Goal: Task Accomplishment & Management: Manage account settings

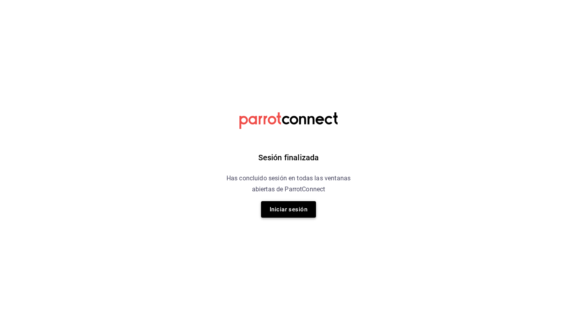
click at [294, 207] on button "Iniciar sesión" at bounding box center [288, 209] width 55 height 16
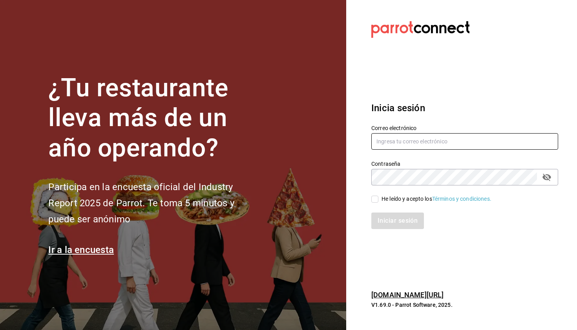
type input "[EMAIL_ADDRESS][DOMAIN_NAME]"
click at [384, 201] on div "He leído y acepto los Términos y condiciones." at bounding box center [437, 199] width 110 height 8
click at [379, 201] on input "He leído y acepto los Términos y condiciones." at bounding box center [375, 199] width 7 height 7
checkbox input "true"
click at [395, 217] on button "Iniciar sesión" at bounding box center [398, 220] width 53 height 16
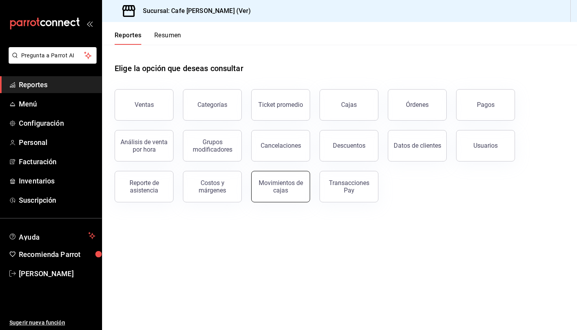
click at [287, 196] on button "Movimientos de cajas" at bounding box center [280, 186] width 59 height 31
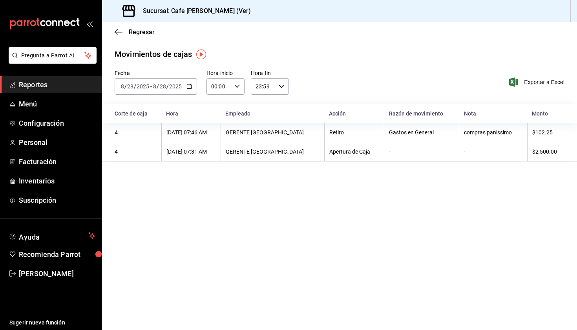
click at [307, 135] on th "GERENTE [GEOGRAPHIC_DATA]" at bounding box center [273, 132] width 104 height 19
click at [115, 130] on div "4" at bounding box center [136, 132] width 42 height 6
click at [200, 132] on div "[DATE] 07:46 AM" at bounding box center [191, 132] width 49 height 6
click at [277, 134] on div "GERENTE [GEOGRAPHIC_DATA]" at bounding box center [273, 132] width 94 height 6
click at [330, 133] on div "Retiro" at bounding box center [355, 132] width 50 height 6
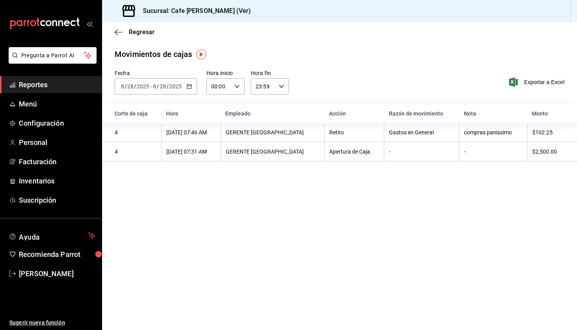
click at [410, 134] on div "Gastos en General" at bounding box center [421, 132] width 65 height 6
click at [492, 137] on th "compras panissimo" at bounding box center [493, 132] width 68 height 19
click at [544, 129] on th "$102.25" at bounding box center [552, 132] width 50 height 19
click at [116, 133] on div "4" at bounding box center [136, 132] width 42 height 6
click at [198, 151] on div "[DATE] 07:31 AM" at bounding box center [191, 151] width 49 height 6
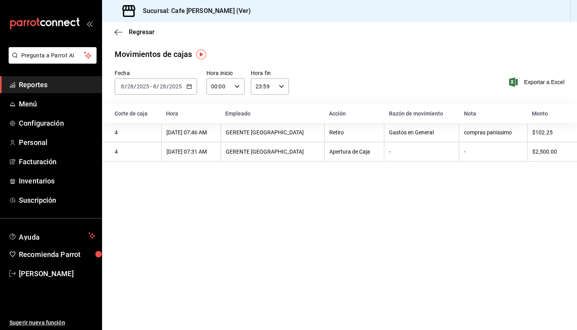
click at [161, 128] on th "4" at bounding box center [131, 132] width 59 height 19
drag, startPoint x: 552, startPoint y: 132, endPoint x: 522, endPoint y: 131, distance: 29.9
click at [522, 132] on tr "4 [DATE] 07:46 AM GERENTE VERACRUZ Retiro Gastos en General compras panissimo $…" at bounding box center [339, 132] width 475 height 19
click at [531, 165] on main "Regresar Movimientos [PERSON_NAME] Fecha [DATE] [DATE] - [DATE] [DATE] Hora ini…" at bounding box center [339, 176] width 475 height 308
click at [38, 100] on span "Menú" at bounding box center [57, 104] width 77 height 11
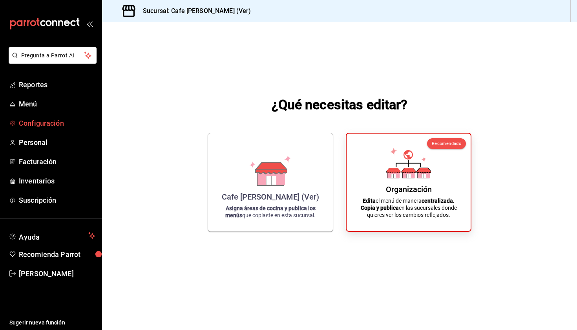
click at [35, 129] on link "Configuración" at bounding box center [51, 123] width 102 height 17
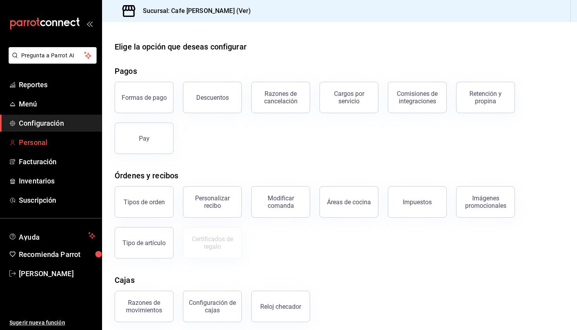
click at [32, 140] on span "Personal" at bounding box center [57, 142] width 77 height 11
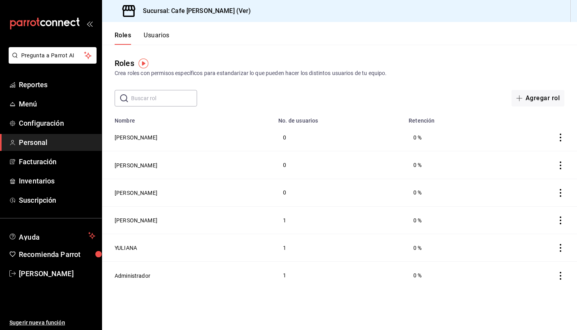
click at [378, 98] on div "​ ​ Agregar rol" at bounding box center [339, 98] width 475 height 16
click at [562, 136] on icon "actions" at bounding box center [561, 138] width 8 height 8
click at [456, 179] on div at bounding box center [288, 165] width 577 height 330
click at [129, 136] on button "[PERSON_NAME]" at bounding box center [136, 138] width 43 height 8
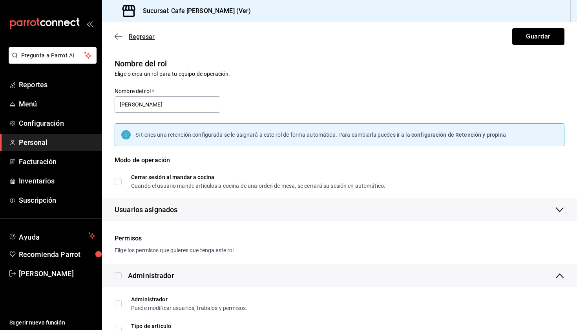
click at [118, 35] on icon "button" at bounding box center [119, 36] width 8 height 7
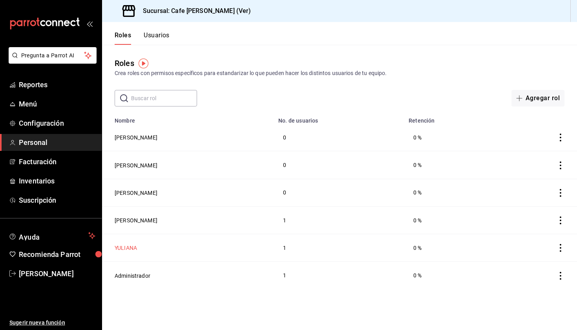
click at [133, 249] on button "YULIANA" at bounding box center [126, 248] width 22 height 8
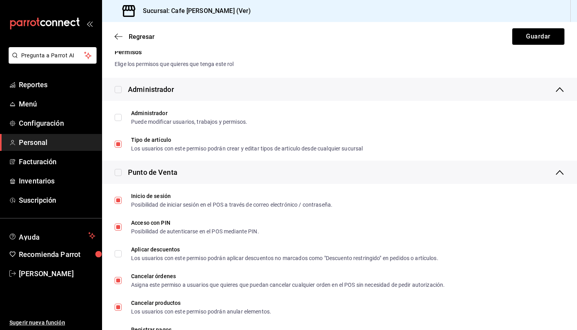
scroll to position [193, 0]
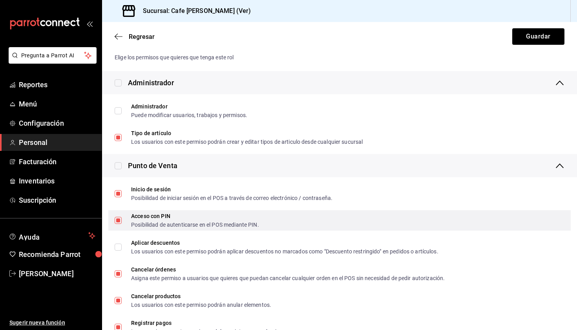
click at [125, 229] on div "Acceso con PIN Posibilidad de autenticarse en el POS mediante PIN." at bounding box center [339, 220] width 463 height 20
checkbox input "true"
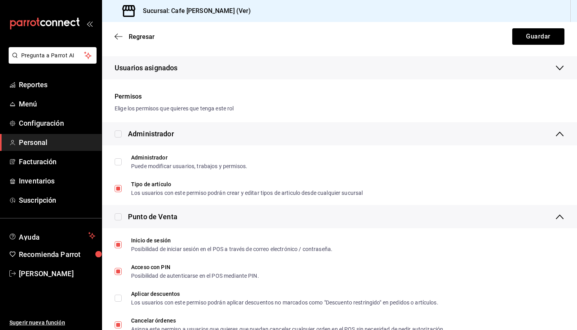
scroll to position [141, 0]
click at [123, 38] on span "Regresar" at bounding box center [135, 36] width 40 height 7
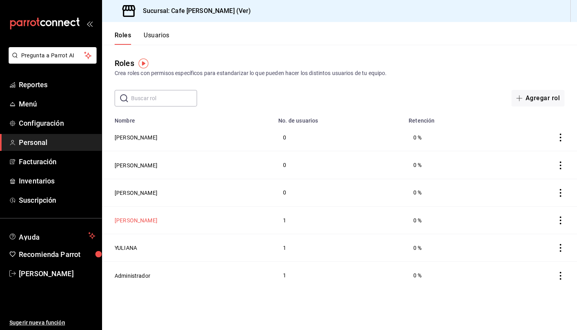
click at [117, 220] on button "[PERSON_NAME]" at bounding box center [136, 220] width 43 height 8
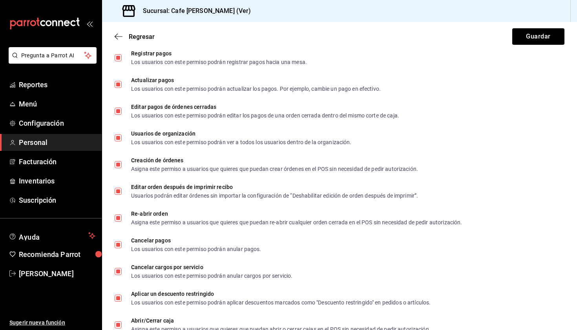
scroll to position [309, 0]
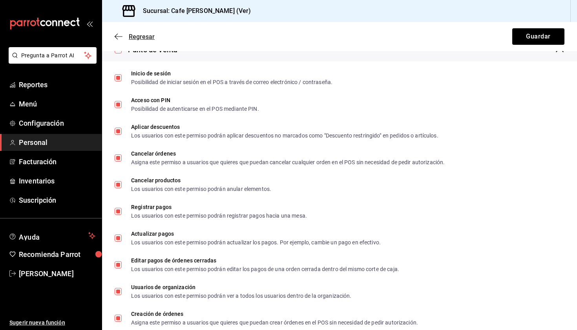
click at [120, 34] on icon "button" at bounding box center [119, 36] width 8 height 7
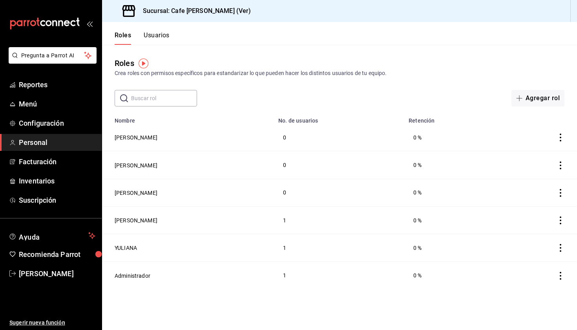
click at [159, 36] on button "Usuarios" at bounding box center [157, 37] width 26 height 13
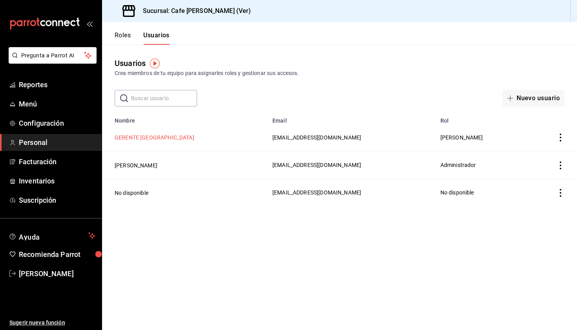
click at [154, 138] on button "GERENTE [GEOGRAPHIC_DATA]" at bounding box center [155, 138] width 80 height 8
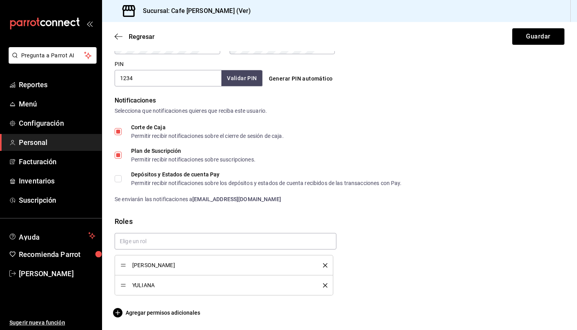
scroll to position [361, 0]
click at [215, 242] on input "text" at bounding box center [226, 241] width 222 height 16
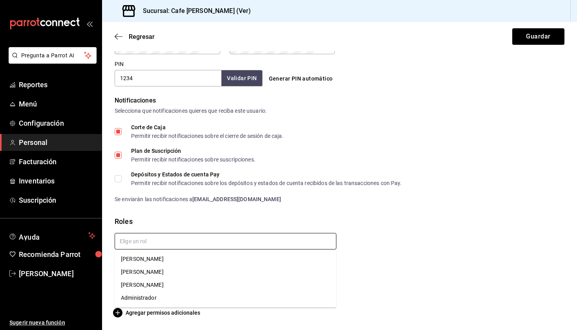
click at [173, 268] on li "[PERSON_NAME]" at bounding box center [226, 271] width 222 height 13
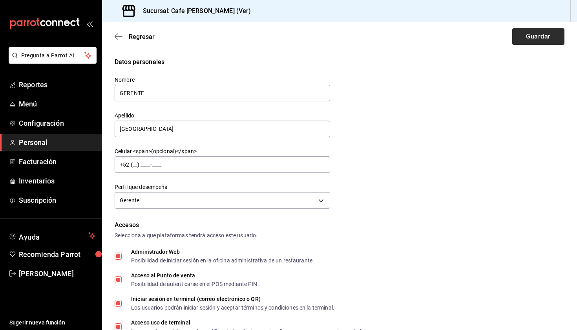
scroll to position [0, 0]
click at [550, 39] on button "Guardar" at bounding box center [539, 36] width 52 height 16
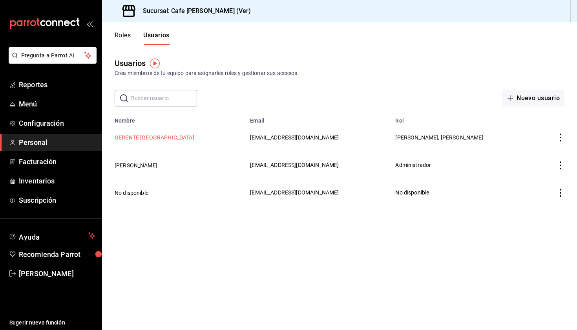
click at [127, 136] on button "GERENTE [GEOGRAPHIC_DATA]" at bounding box center [155, 138] width 80 height 8
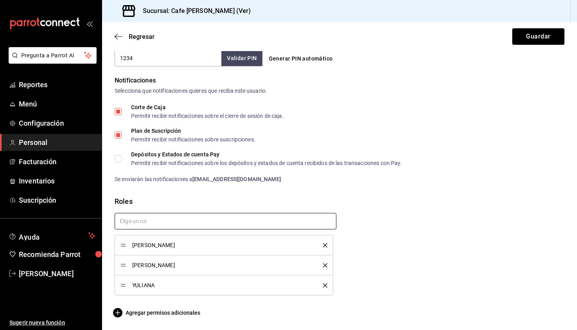
scroll to position [381, 0]
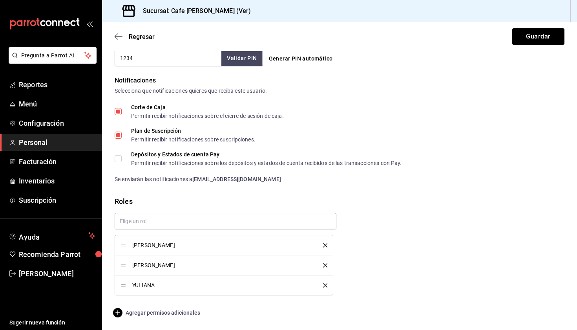
click at [180, 314] on span "Agregar permisos adicionales" at bounding box center [158, 312] width 86 height 9
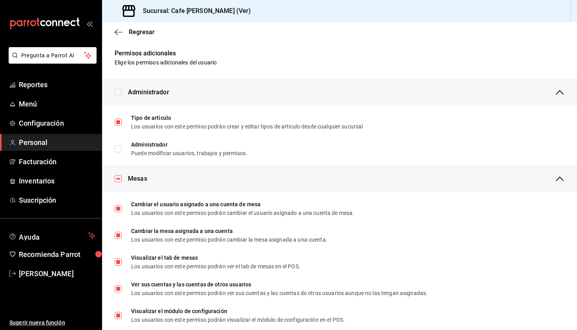
scroll to position [0, 0]
click at [118, 33] on icon "button" at bounding box center [119, 32] width 8 height 7
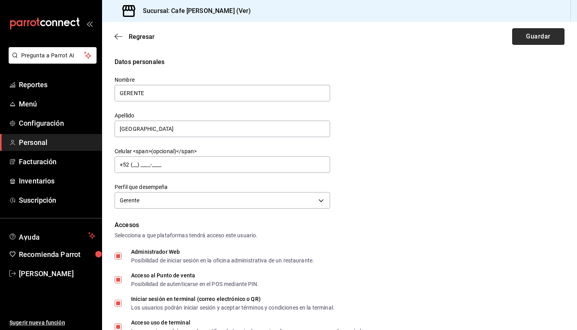
click at [526, 34] on button "Guardar" at bounding box center [539, 36] width 52 height 16
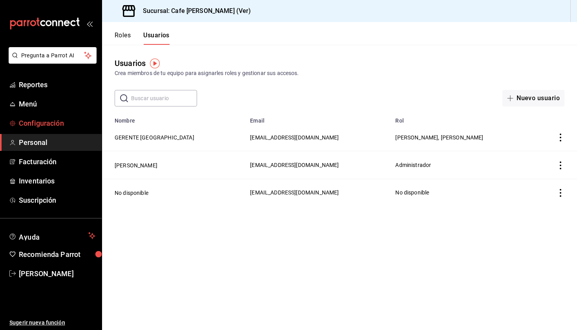
click at [30, 118] on span "Configuración" at bounding box center [57, 123] width 77 height 11
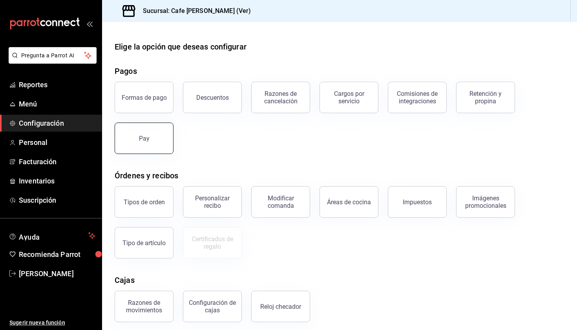
click at [138, 135] on button "Pay" at bounding box center [144, 138] width 59 height 31
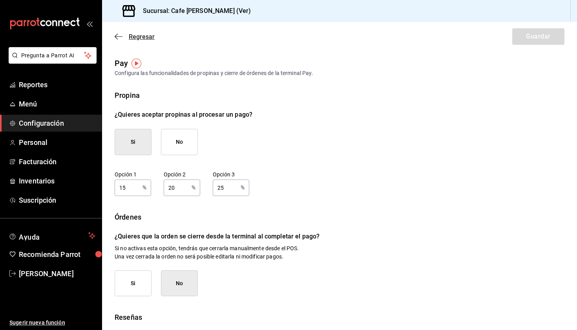
click at [118, 35] on icon "button" at bounding box center [119, 36] width 8 height 7
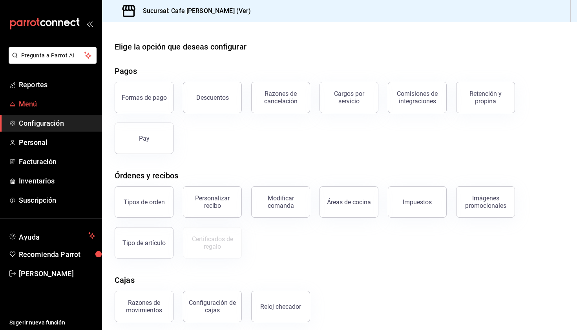
click at [42, 107] on span "Menú" at bounding box center [57, 104] width 77 height 11
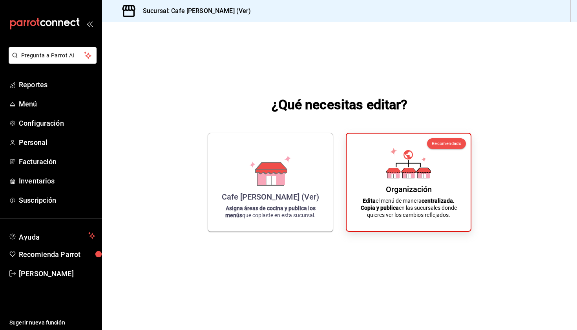
click at [404, 190] on div "Organización" at bounding box center [409, 189] width 46 height 9
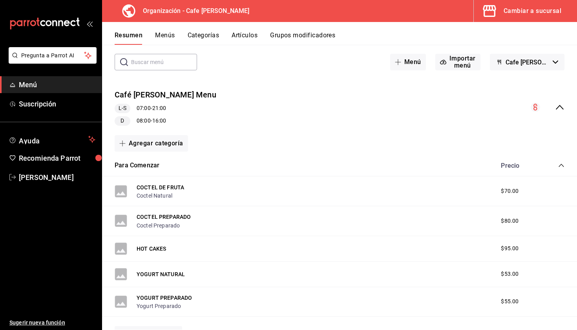
scroll to position [38, 0]
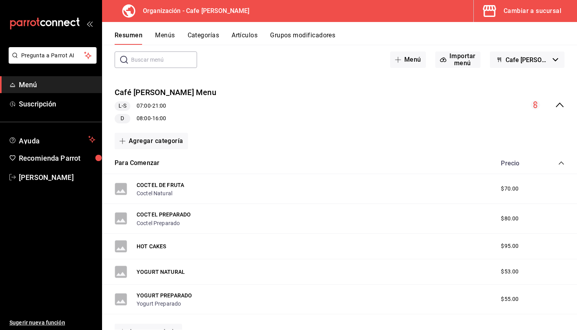
click at [307, 38] on button "Grupos modificadores" at bounding box center [302, 37] width 65 height 13
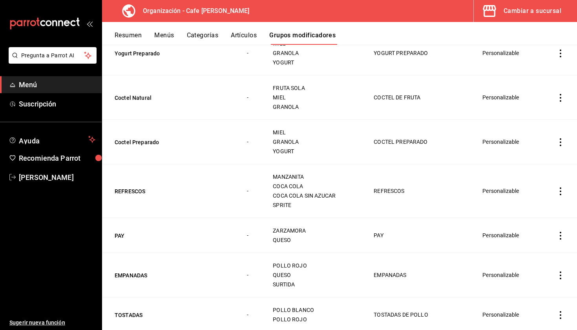
scroll to position [968, 0]
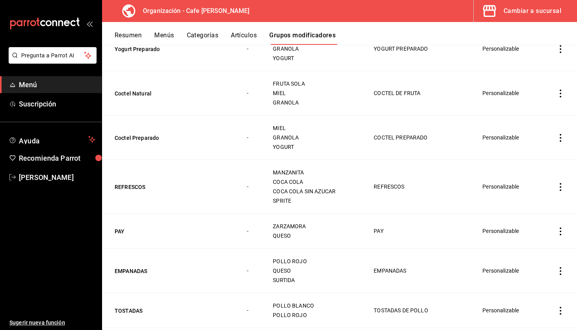
click at [563, 234] on icon "actions" at bounding box center [561, 231] width 8 height 8
click at [535, 243] on li "Editar" at bounding box center [530, 250] width 47 height 16
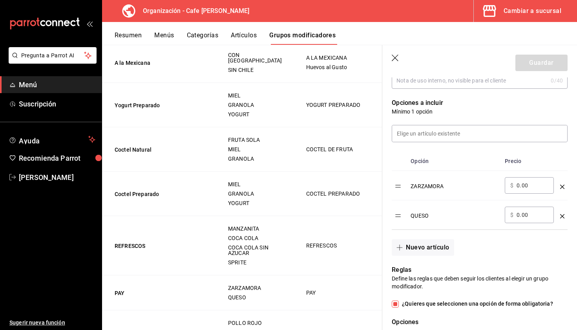
scroll to position [187, 0]
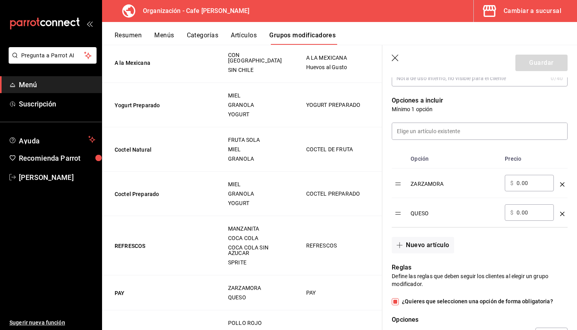
click at [417, 217] on div "QUESO" at bounding box center [455, 210] width 88 height 13
click at [419, 214] on div "QUESO" at bounding box center [455, 210] width 88 height 13
click at [395, 56] on icon "button" at bounding box center [396, 59] width 8 height 8
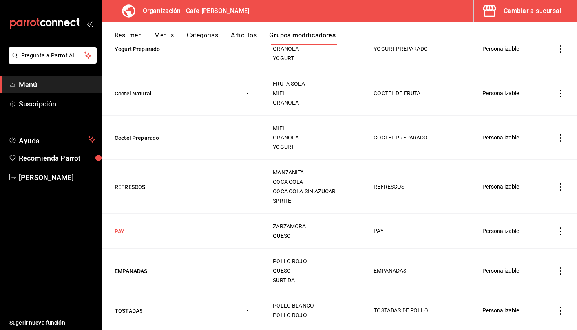
click at [122, 230] on button "PAY" at bounding box center [162, 231] width 94 height 8
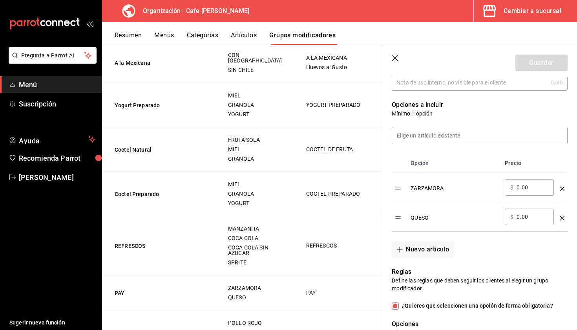
scroll to position [183, 0]
click at [562, 218] on icon "optionsTable" at bounding box center [562, 218] width 4 height 4
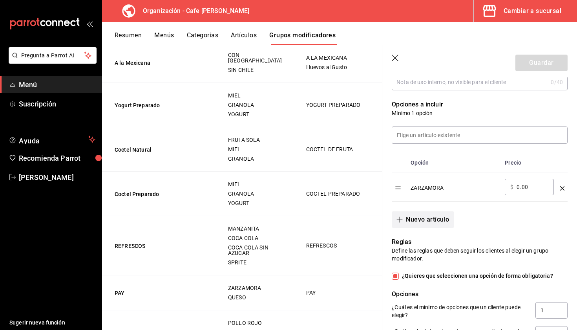
click at [417, 217] on button "Nuevo artículo" at bounding box center [423, 219] width 62 height 16
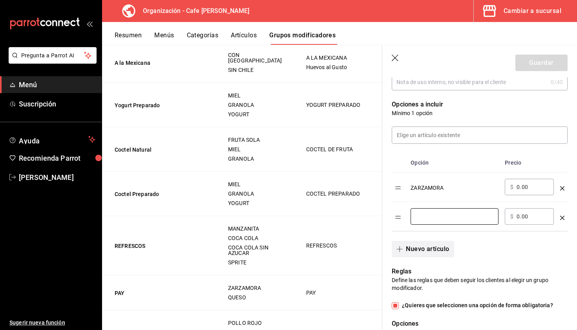
type input "l"
type input "Limon"
click at [489, 245] on div "Nuevo artículo" at bounding box center [475, 244] width 185 height 26
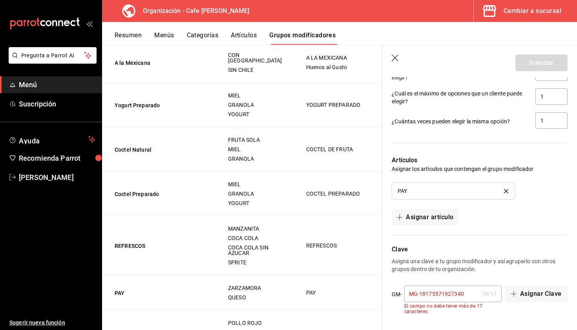
scroll to position [438, 0]
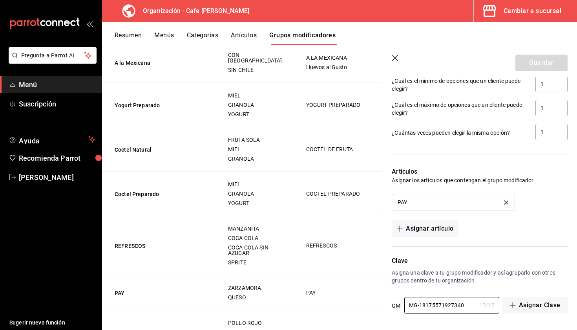
type input "MG-18175571927340"
click at [514, 160] on div "Artículos Asignar los artículos que contengan el grupo modificador PAY Asignar …" at bounding box center [475, 196] width 185 height 79
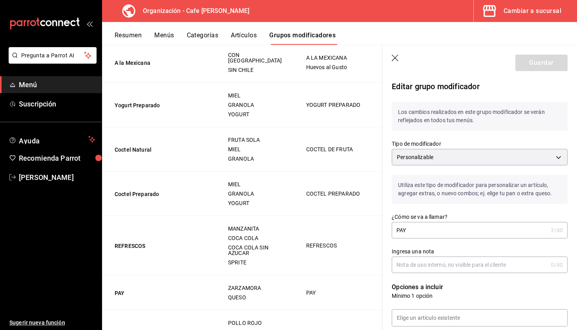
scroll to position [0, 0]
drag, startPoint x: 439, startPoint y: 232, endPoint x: 315, endPoint y: 209, distance: 125.5
type input "Pay"
click at [546, 57] on button "Guardar" at bounding box center [542, 63] width 52 height 16
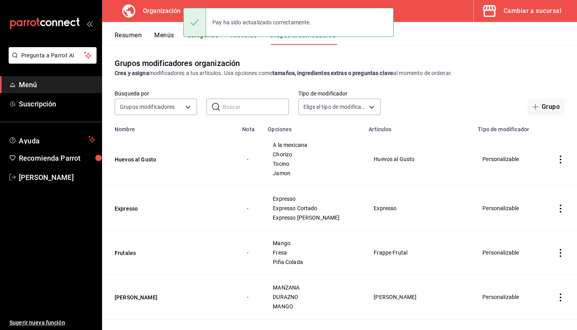
click at [161, 40] on button "Menús" at bounding box center [164, 37] width 20 height 13
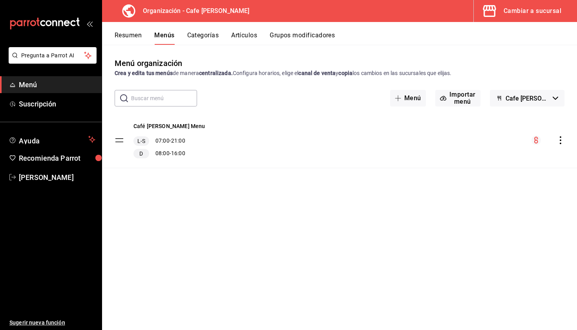
click at [557, 135] on div "Café [PERSON_NAME] Menu L-S 07:00 - 21:00 D 08:00 - 16:00" at bounding box center [339, 140] width 475 height 55
click at [558, 137] on icon "actions" at bounding box center [561, 140] width 8 height 8
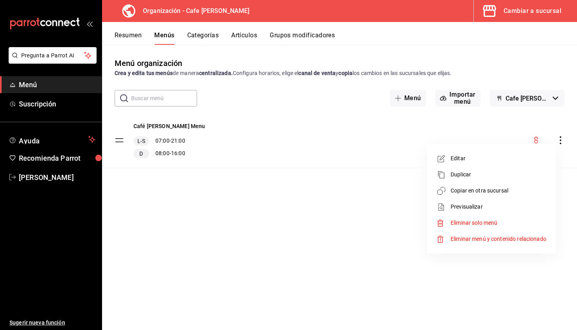
click at [487, 195] on li "Copiar en otra sucursal" at bounding box center [491, 191] width 123 height 16
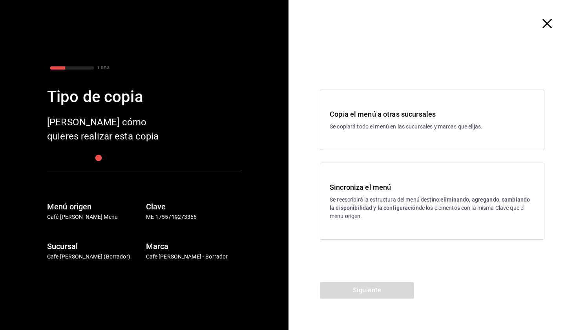
click at [435, 236] on div "Sincroniza el menú Se reescribirá la estructura del menú destino; eliminando, a…" at bounding box center [432, 201] width 225 height 77
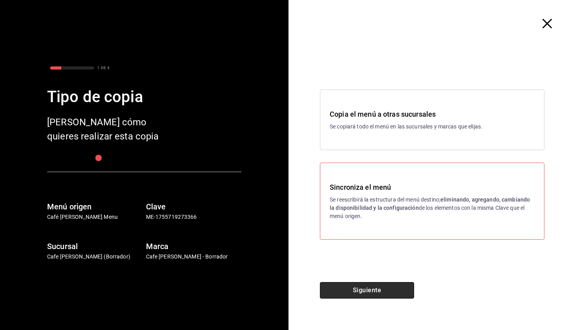
click at [364, 287] on button "Siguiente" at bounding box center [367, 290] width 94 height 16
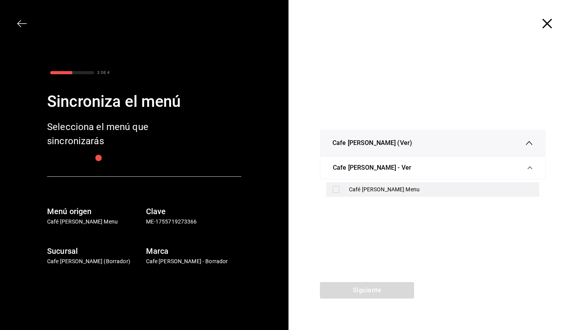
click at [378, 192] on div "Café [PERSON_NAME] Menu" at bounding box center [441, 189] width 184 height 8
checkbox input "true"
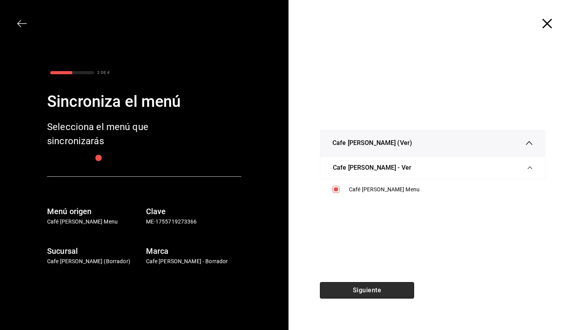
click at [362, 287] on button "Siguiente" at bounding box center [367, 290] width 94 height 16
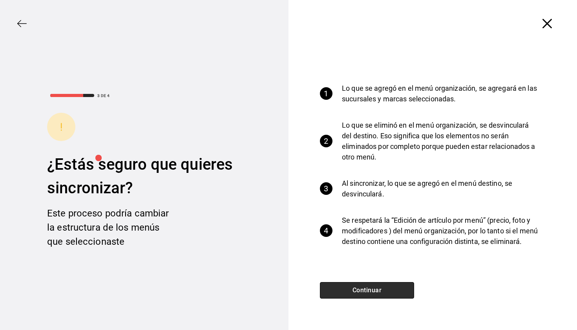
click at [362, 287] on button "Continuar" at bounding box center [367, 290] width 94 height 16
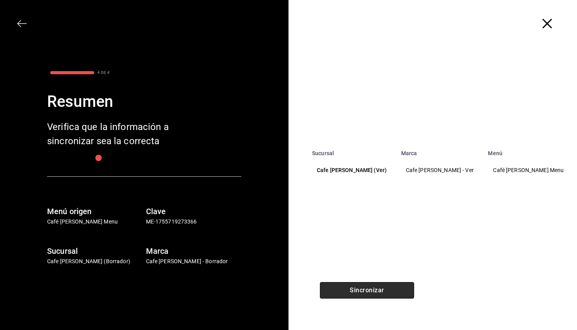
click at [362, 287] on button "Sincronizar" at bounding box center [367, 290] width 94 height 16
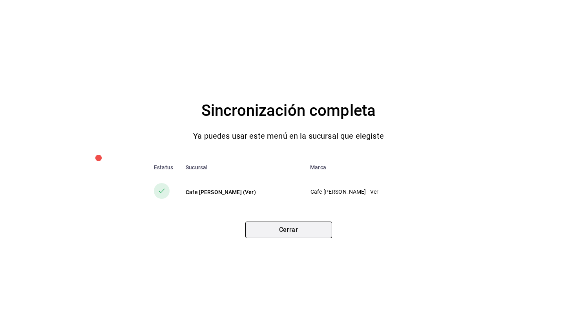
click at [307, 237] on button "Cerrar" at bounding box center [288, 230] width 87 height 16
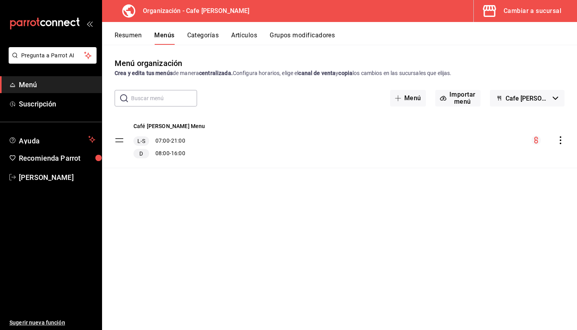
click at [121, 33] on button "Resumen" at bounding box center [128, 37] width 27 height 13
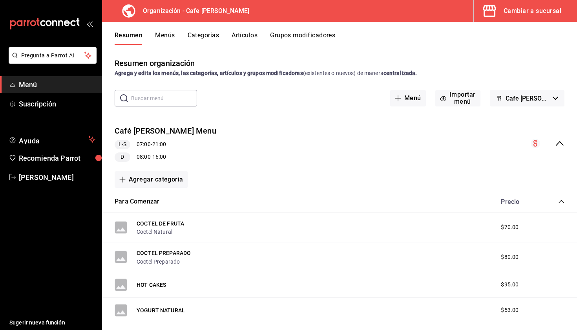
click at [92, 23] on icon "open_drawer_menu" at bounding box center [89, 23] width 6 height 6
